Goal: Entertainment & Leisure: Consume media (video, audio)

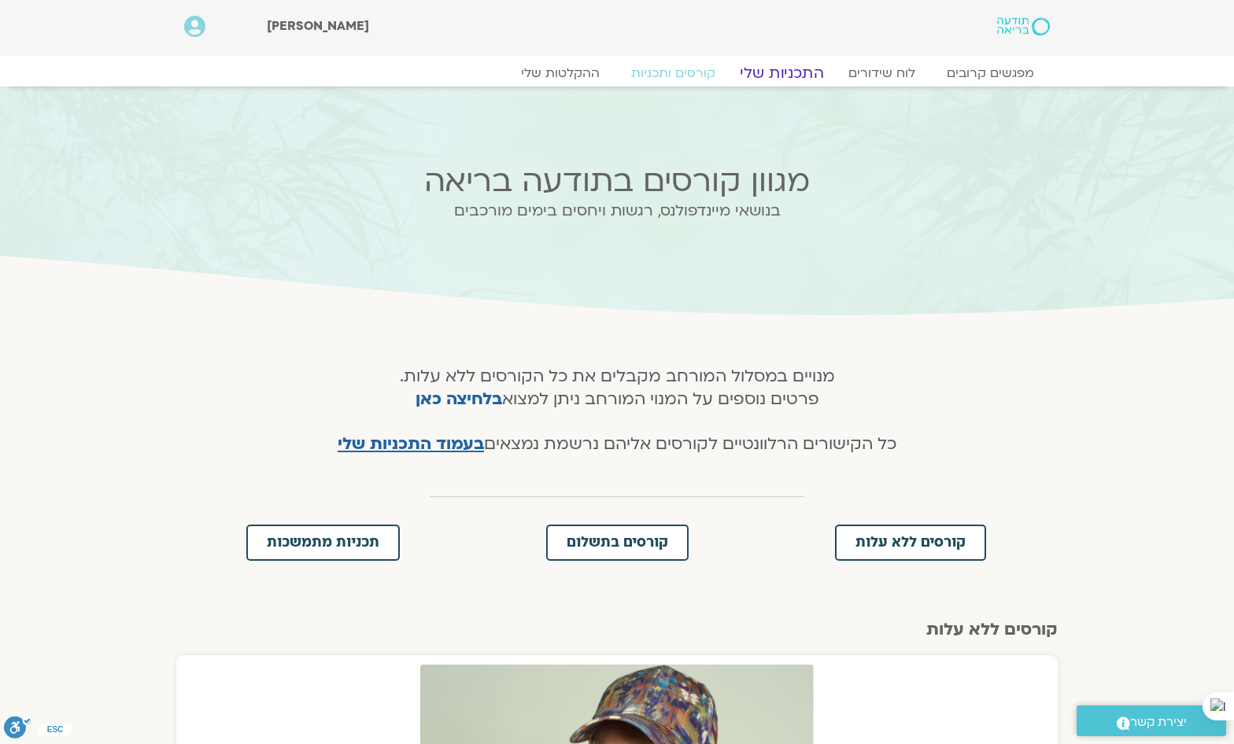
click at [808, 70] on link "התכניות שלי" at bounding box center [782, 73] width 122 height 19
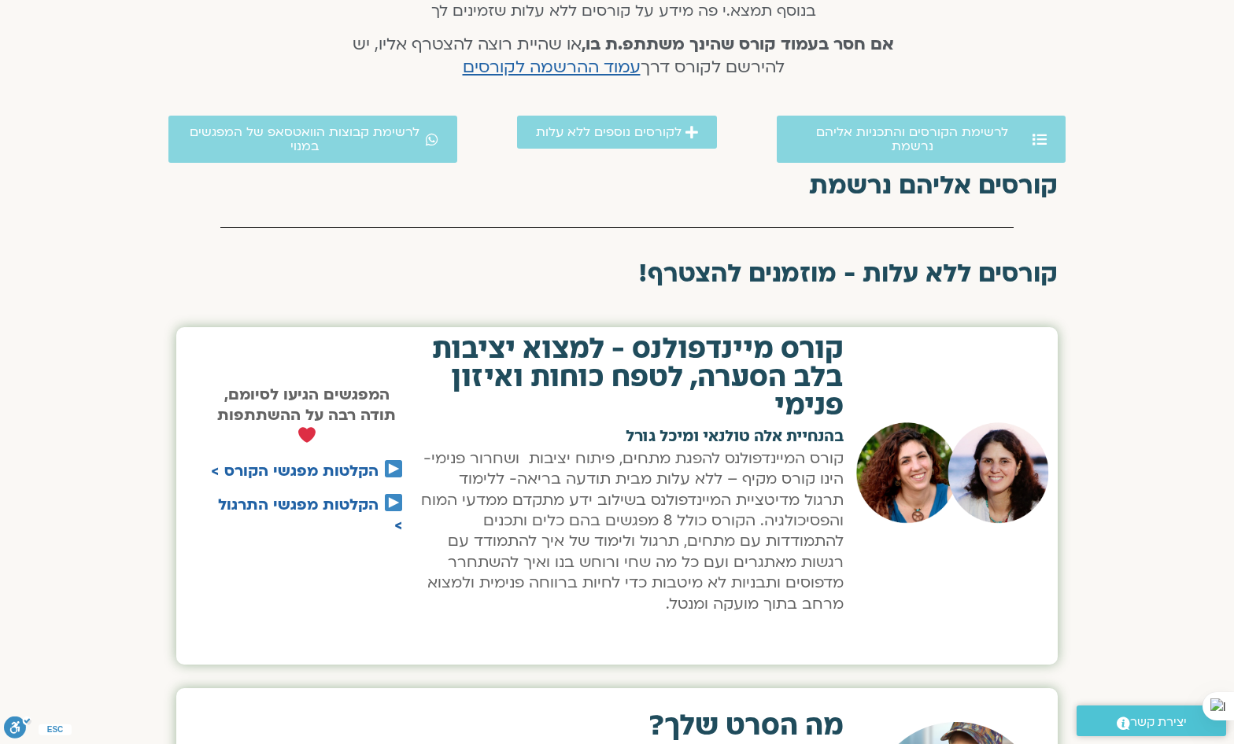
scroll to position [708, 0]
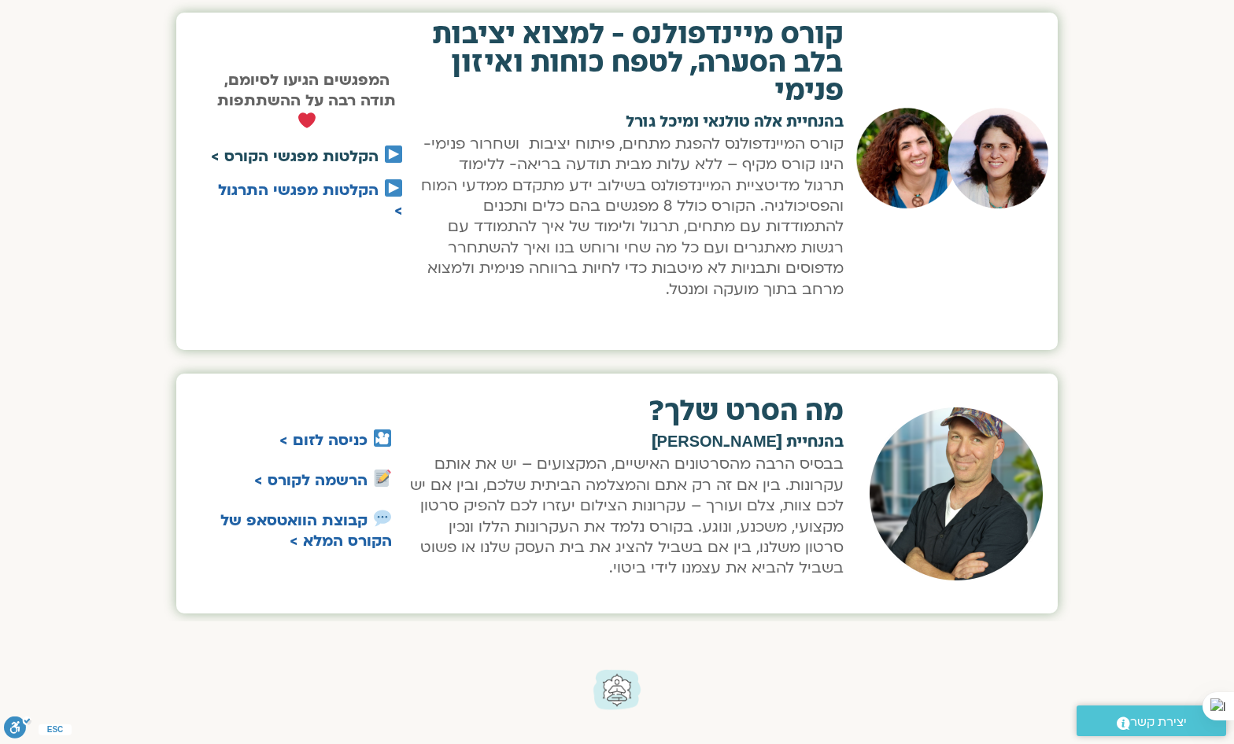
click at [354, 157] on link "הקלטות מפגשי הקורס >" at bounding box center [295, 156] width 168 height 20
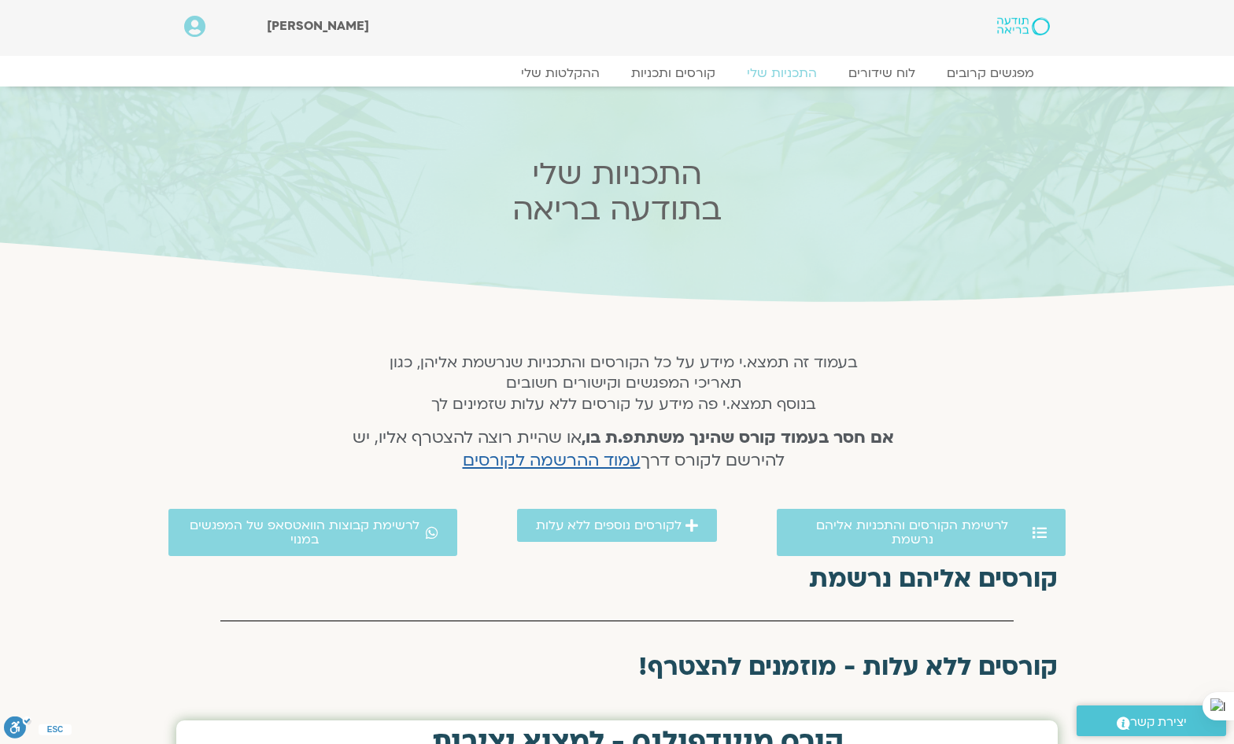
scroll to position [0, 0]
click at [566, 68] on link "ההקלטות שלי" at bounding box center [560, 73] width 132 height 19
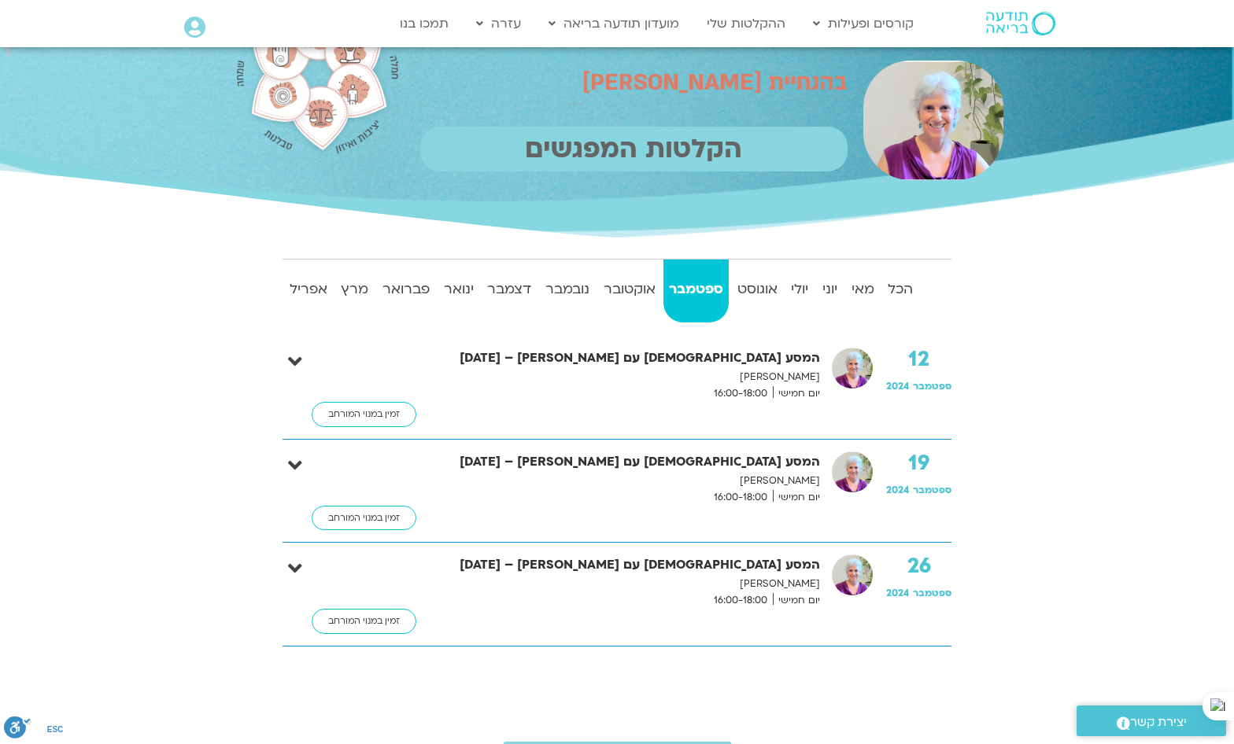
scroll to position [236, 0]
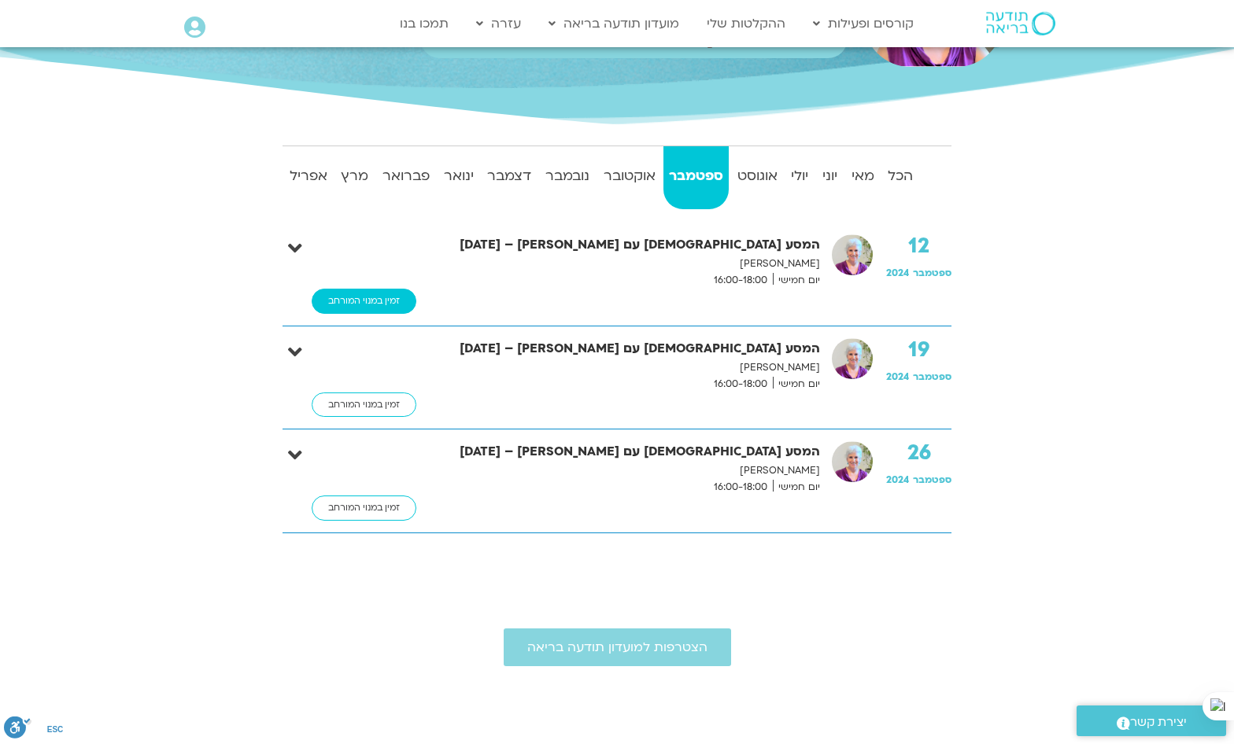
click at [354, 297] on link "זמין במנוי המורחב" at bounding box center [364, 301] width 105 height 25
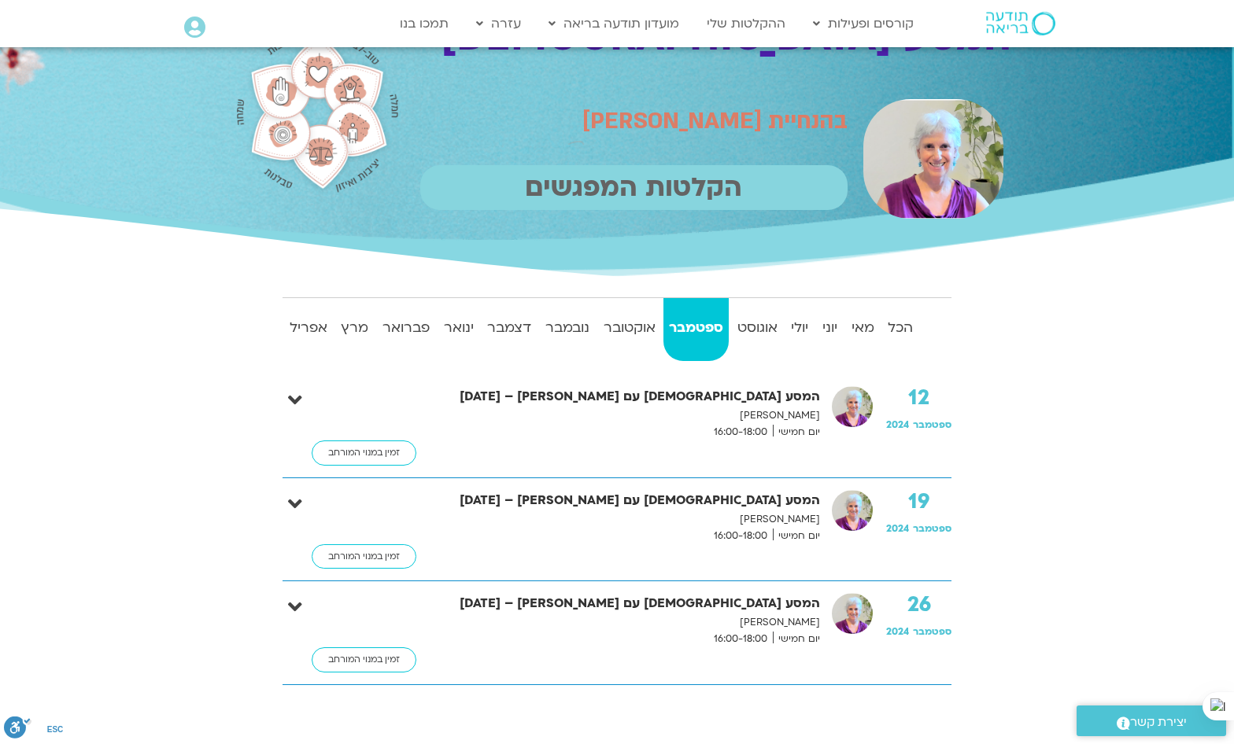
scroll to position [157, 0]
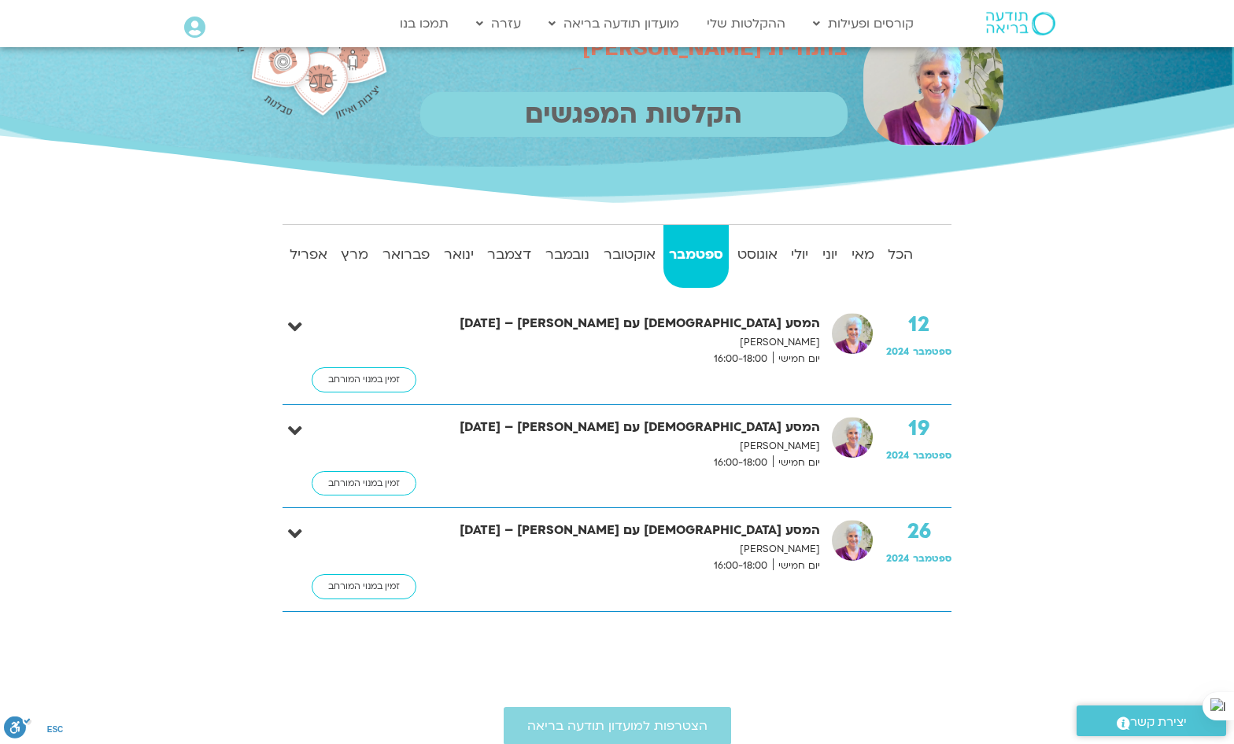
click at [804, 326] on strong "המסע [DEMOGRAPHIC_DATA] עם [PERSON_NAME] – [DATE]" at bounding box center [613, 323] width 413 height 21
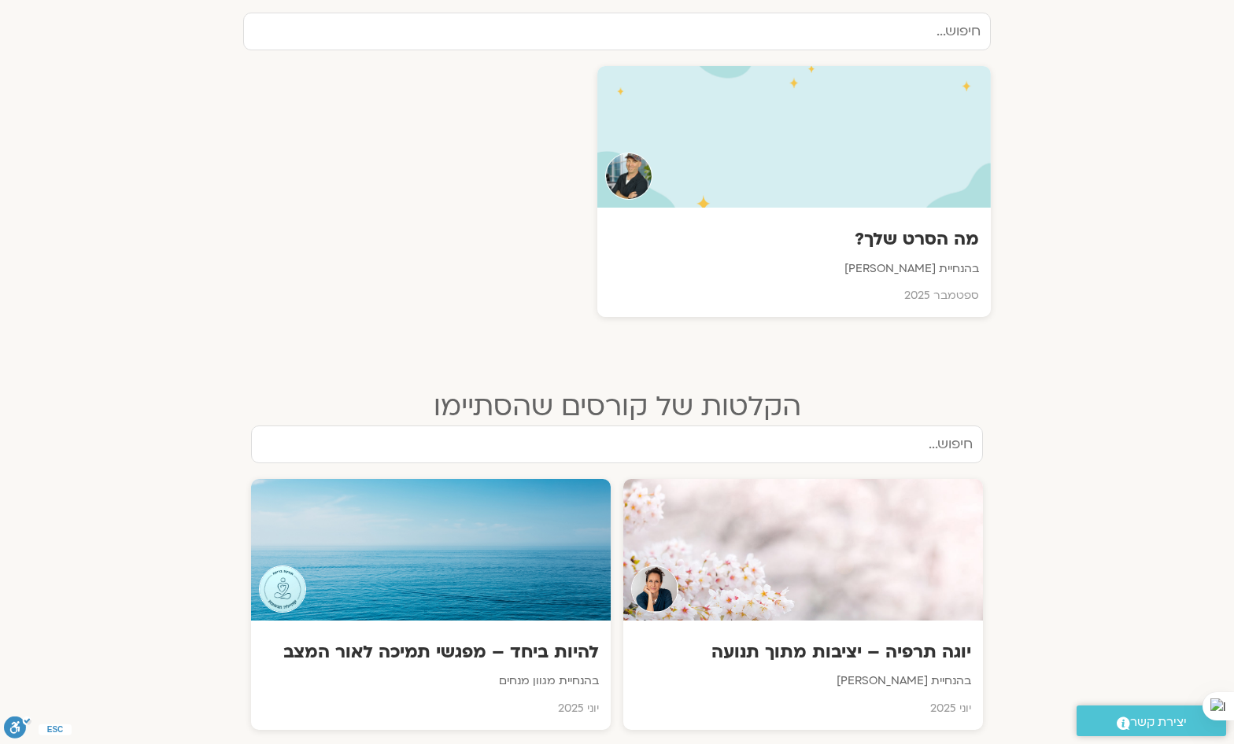
scroll to position [472, 0]
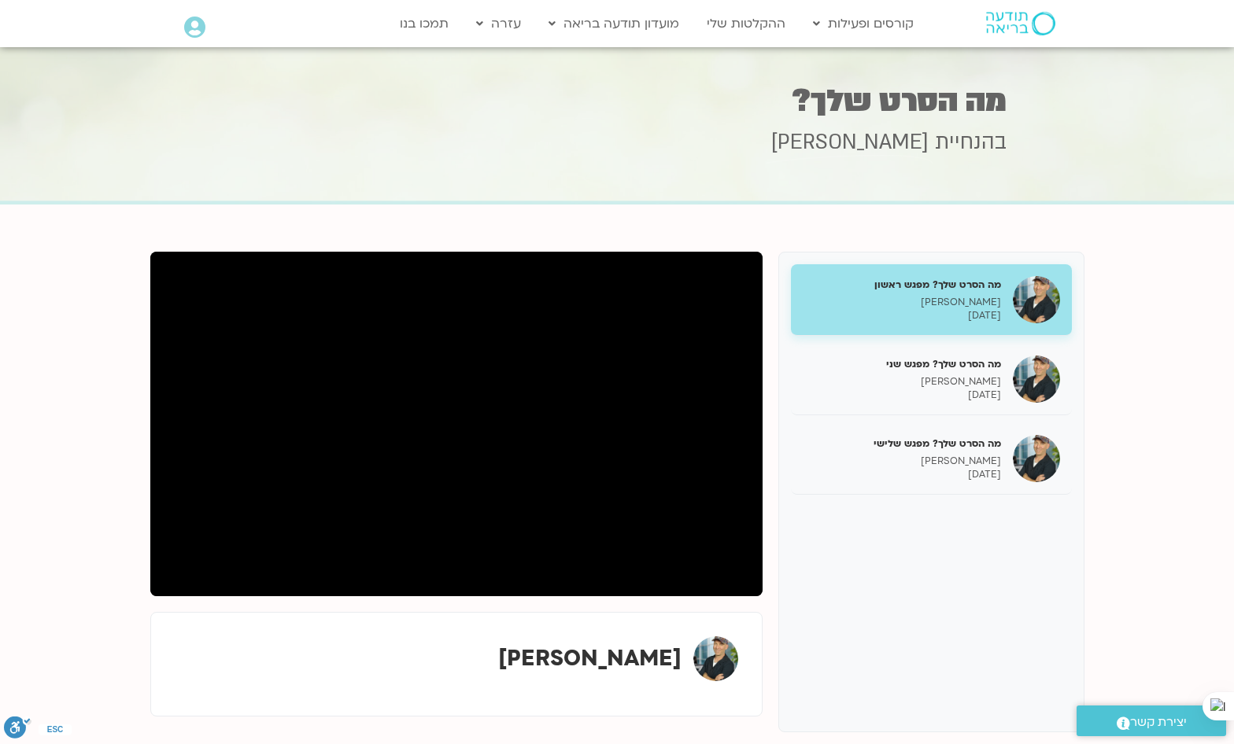
click at [925, 450] on div "מה הסרט שלך? מפגש שלישי ג'יוואן ארי בוסתן 16/09/2025" at bounding box center [902, 459] width 198 height 45
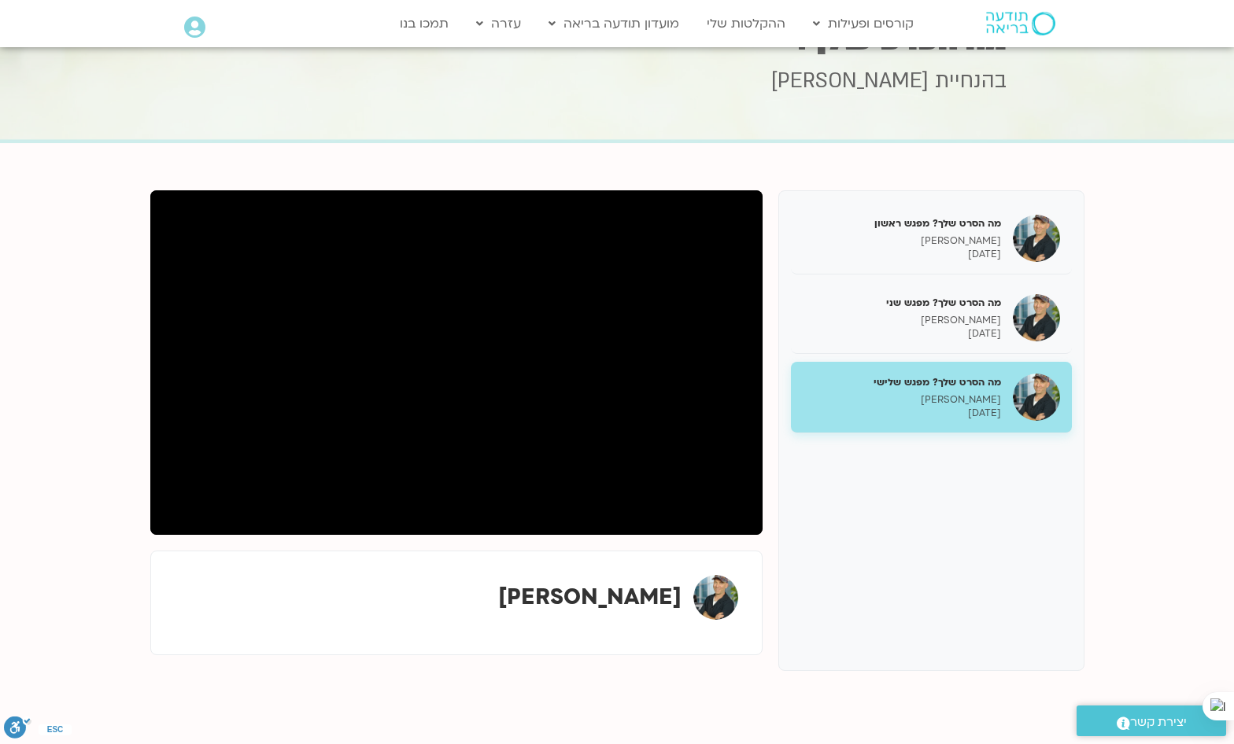
scroll to position [79, 0]
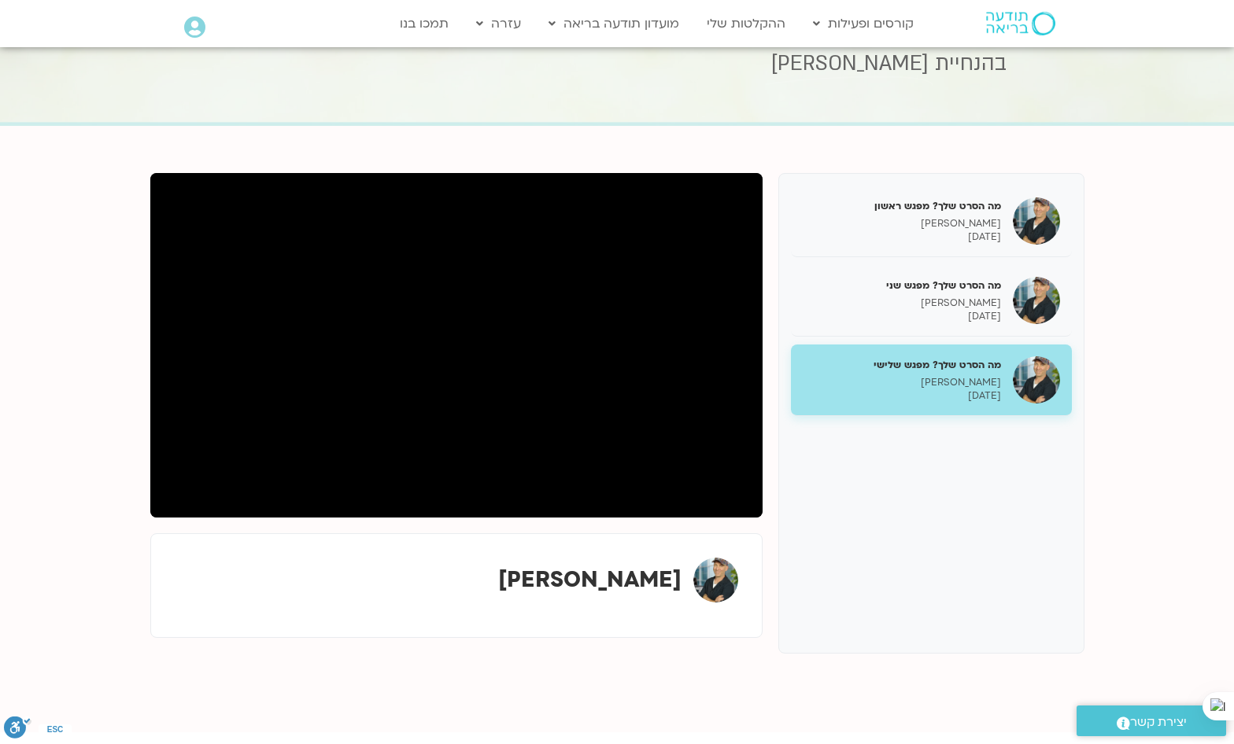
click at [1182, 504] on section "מה הסרט שלך? מפגש ראשון ג'יוואן ארי בוסתן 02/09/2025 מה הסרט שלך? מפגש שני ג'יו…" at bounding box center [617, 429] width 1234 height 607
